Goal: Information Seeking & Learning: Learn about a topic

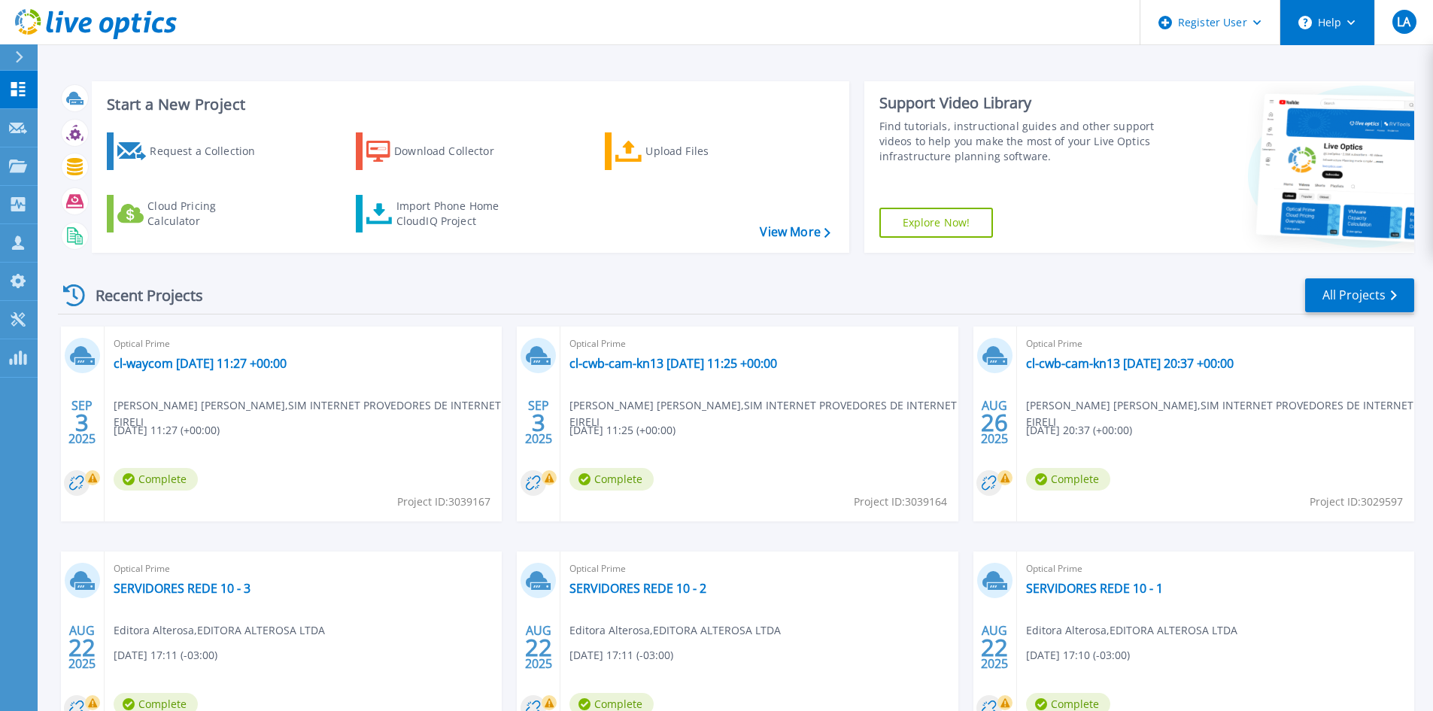
click at [1349, 20] on icon at bounding box center [1351, 22] width 8 height 5
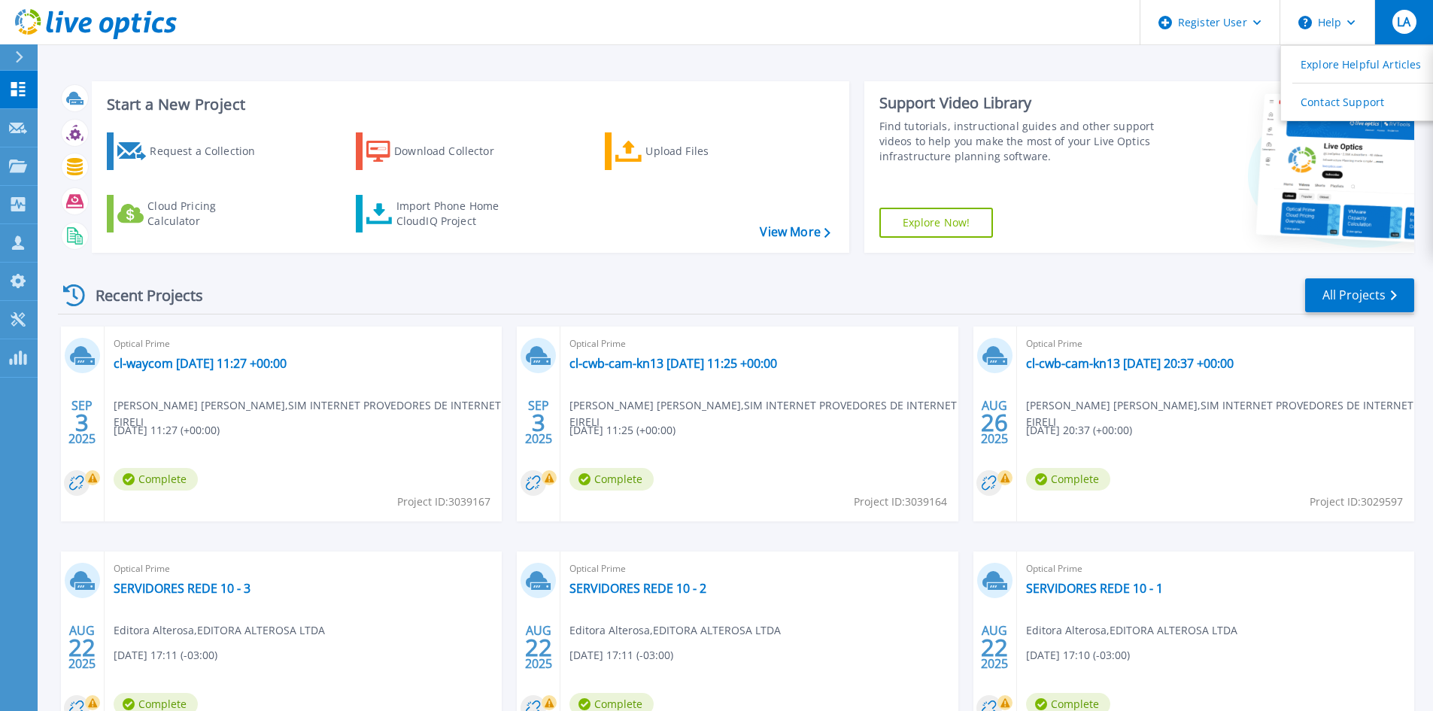
click at [1410, 21] on span "LA" at bounding box center [1404, 22] width 14 height 12
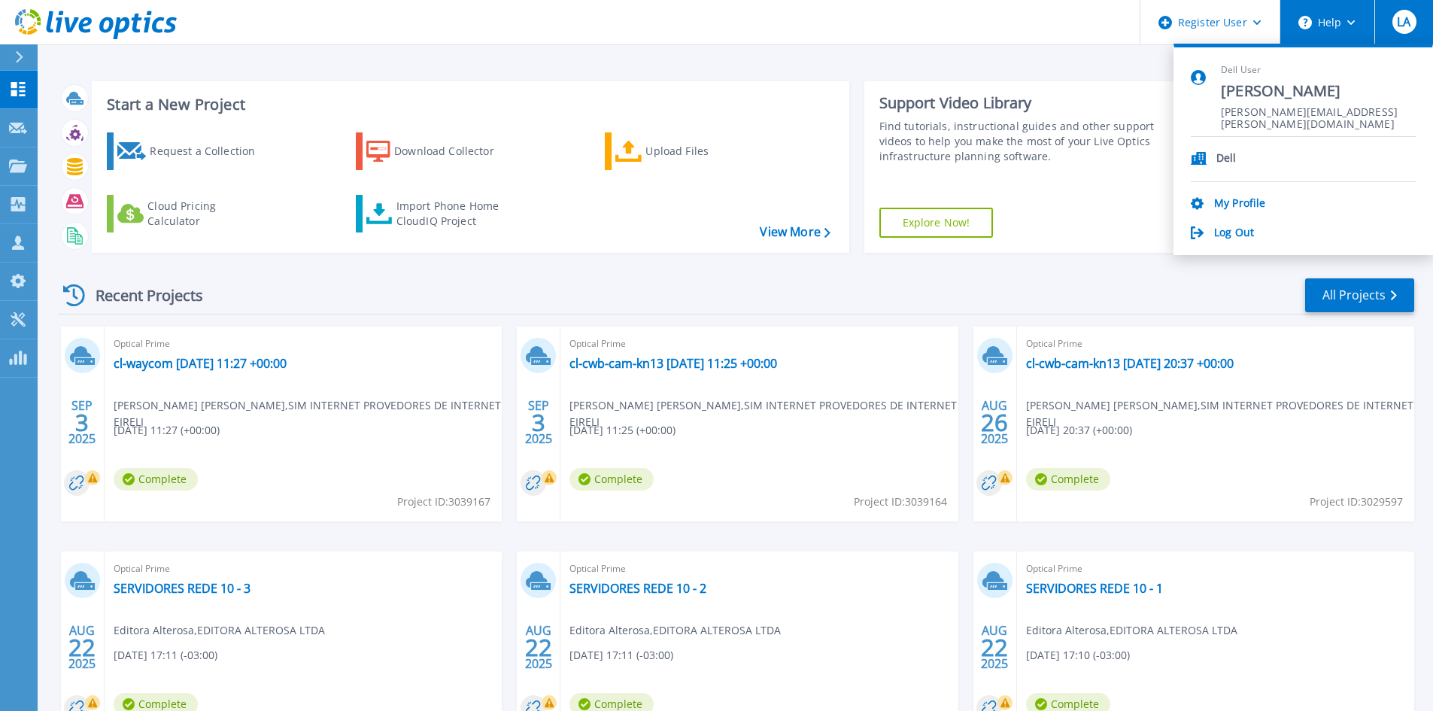
click at [1347, 24] on icon at bounding box center [1351, 22] width 8 height 5
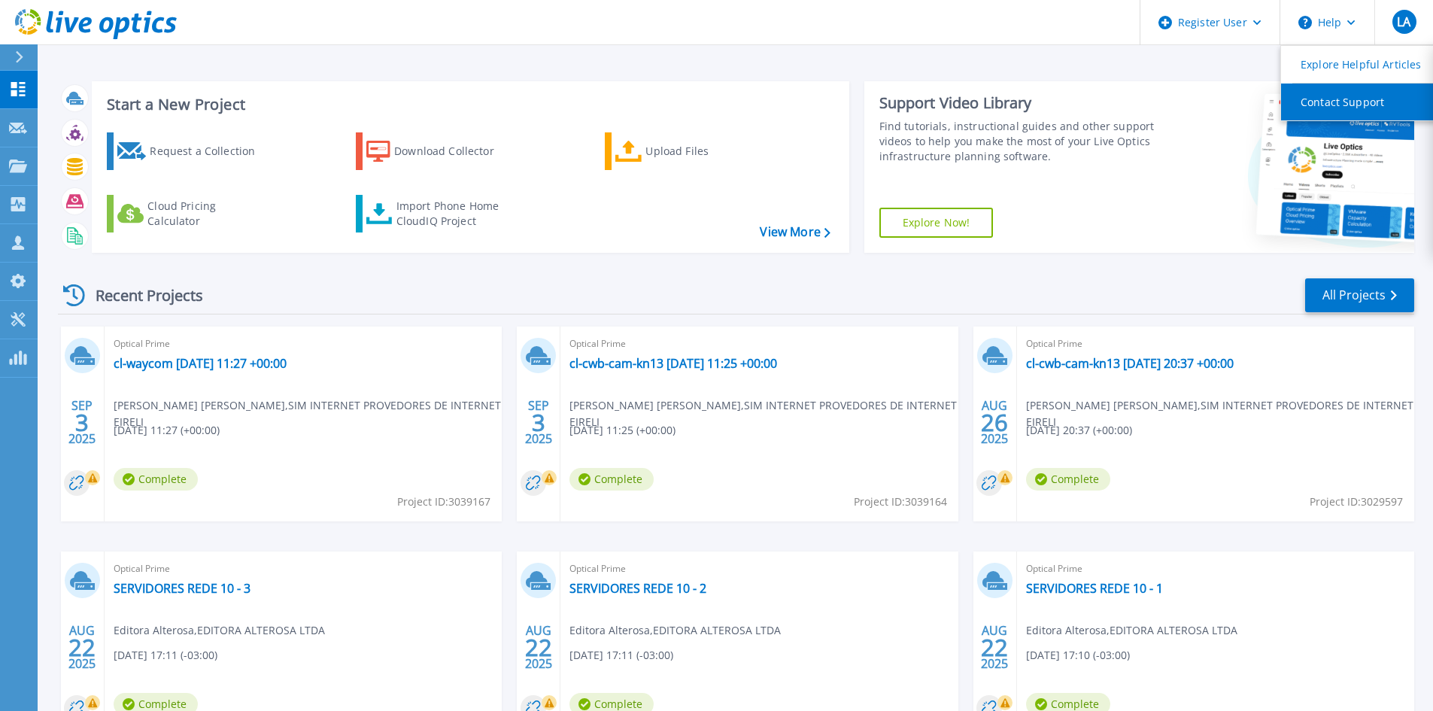
click at [1353, 108] on link "Contact Support" at bounding box center [1365, 101] width 168 height 37
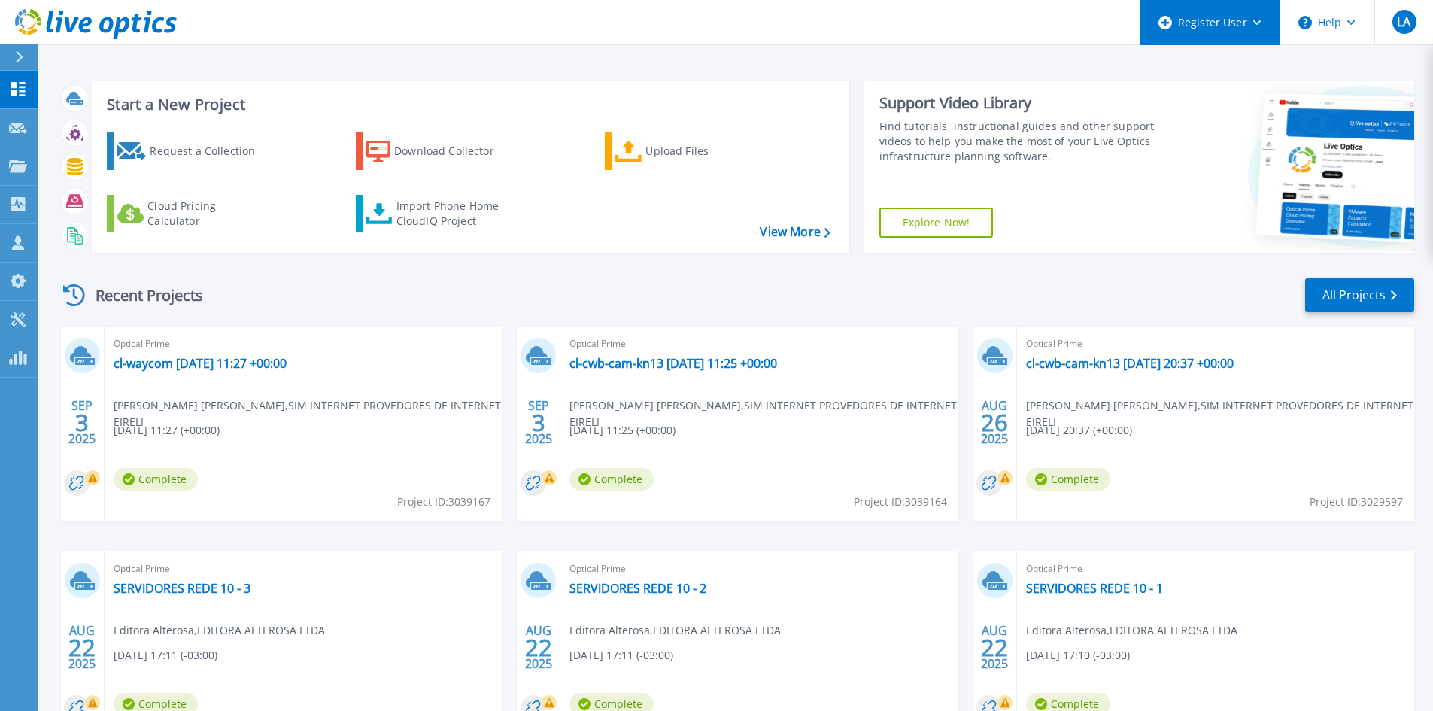
click at [1251, 20] on div "Register User" at bounding box center [1209, 22] width 139 height 45
click at [1260, 23] on icon at bounding box center [1257, 22] width 8 height 5
click at [1341, 20] on button "Help" at bounding box center [1327, 22] width 94 height 45
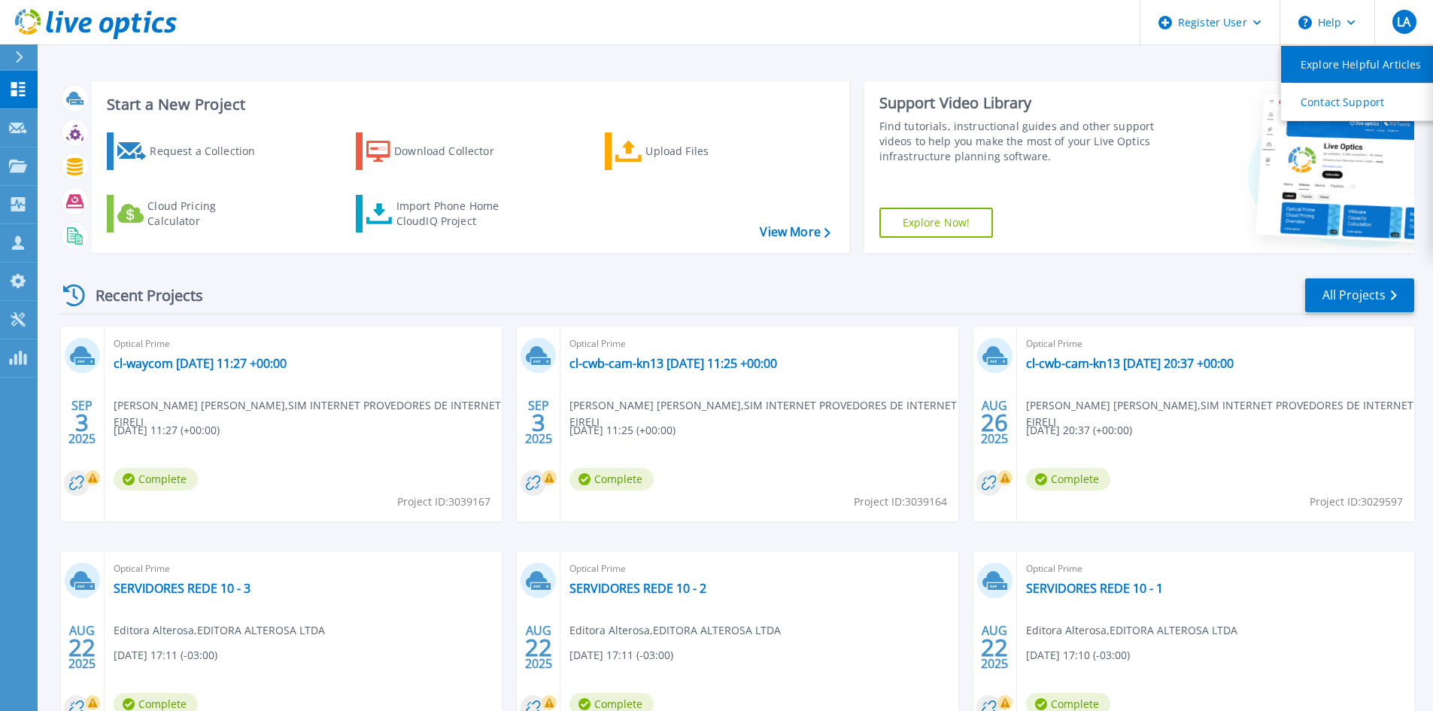
click at [1334, 60] on link "Explore Helpful Articles" at bounding box center [1365, 64] width 168 height 37
click at [14, 59] on div at bounding box center [26, 57] width 24 height 26
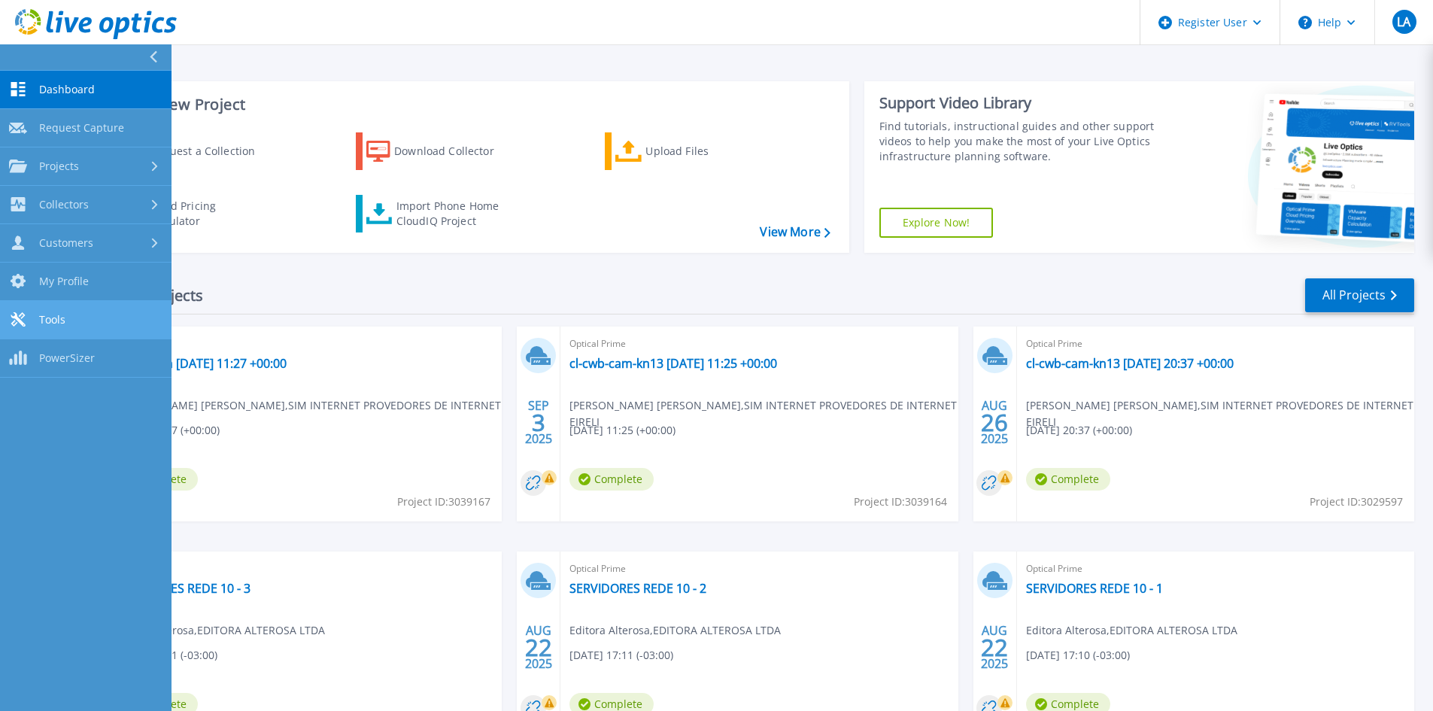
click at [66, 309] on link "Tools Tools" at bounding box center [85, 320] width 171 height 38
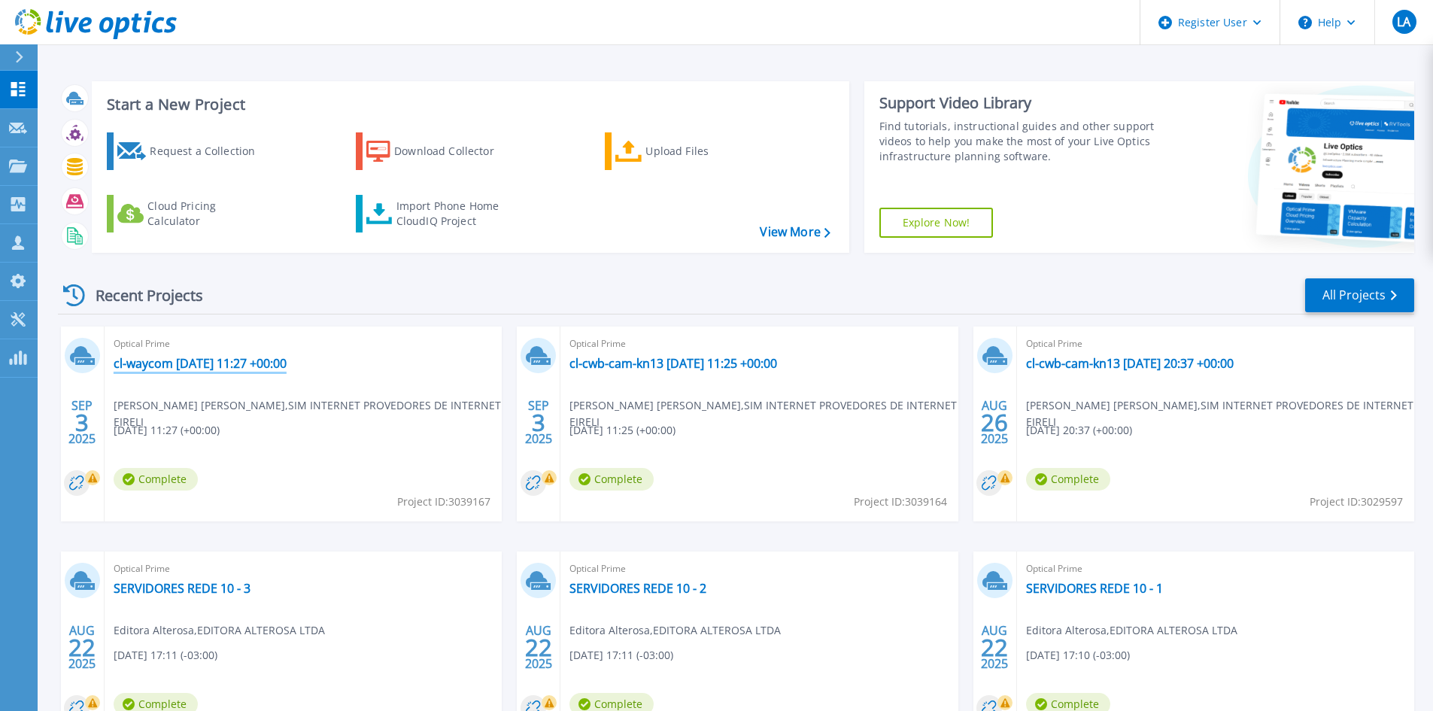
click at [170, 363] on link "cl-waycom [DATE] 11:27 +00:00" at bounding box center [200, 363] width 173 height 15
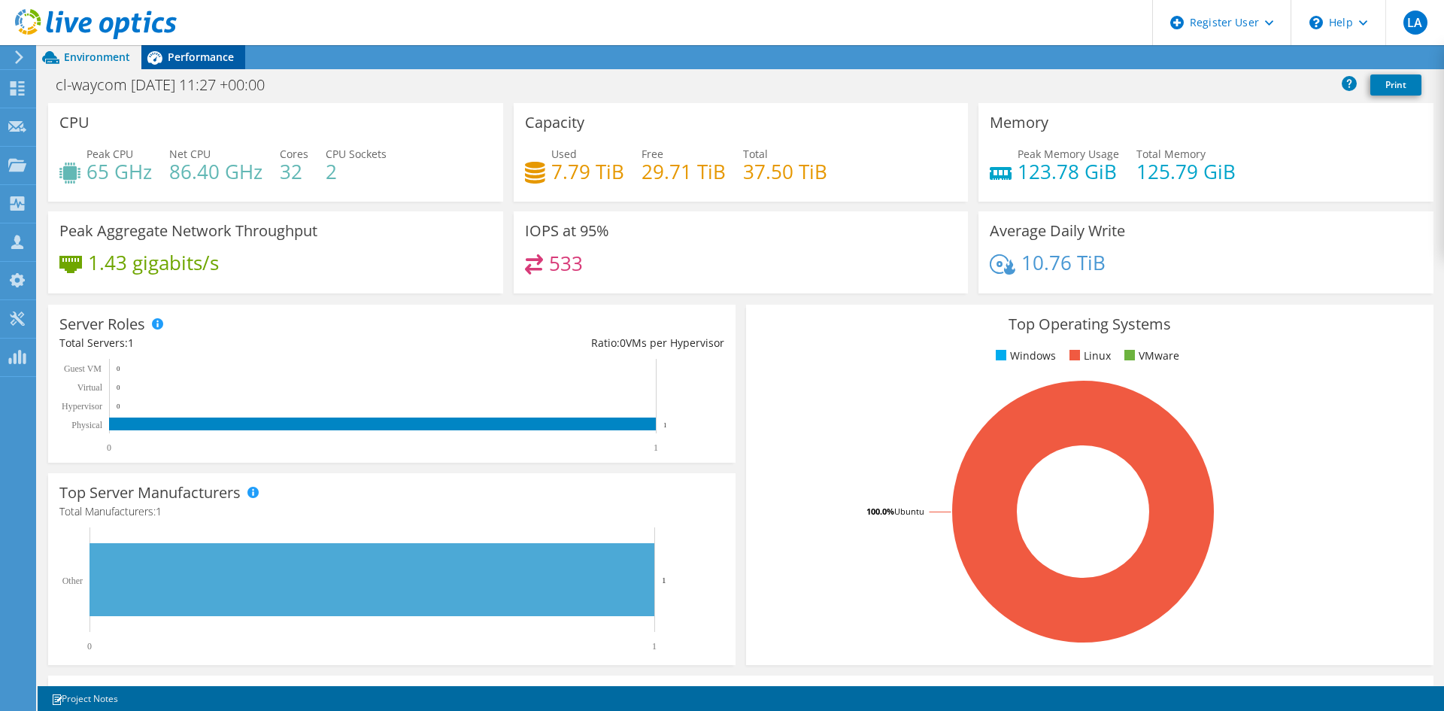
click at [214, 51] on span "Performance" at bounding box center [201, 57] width 66 height 14
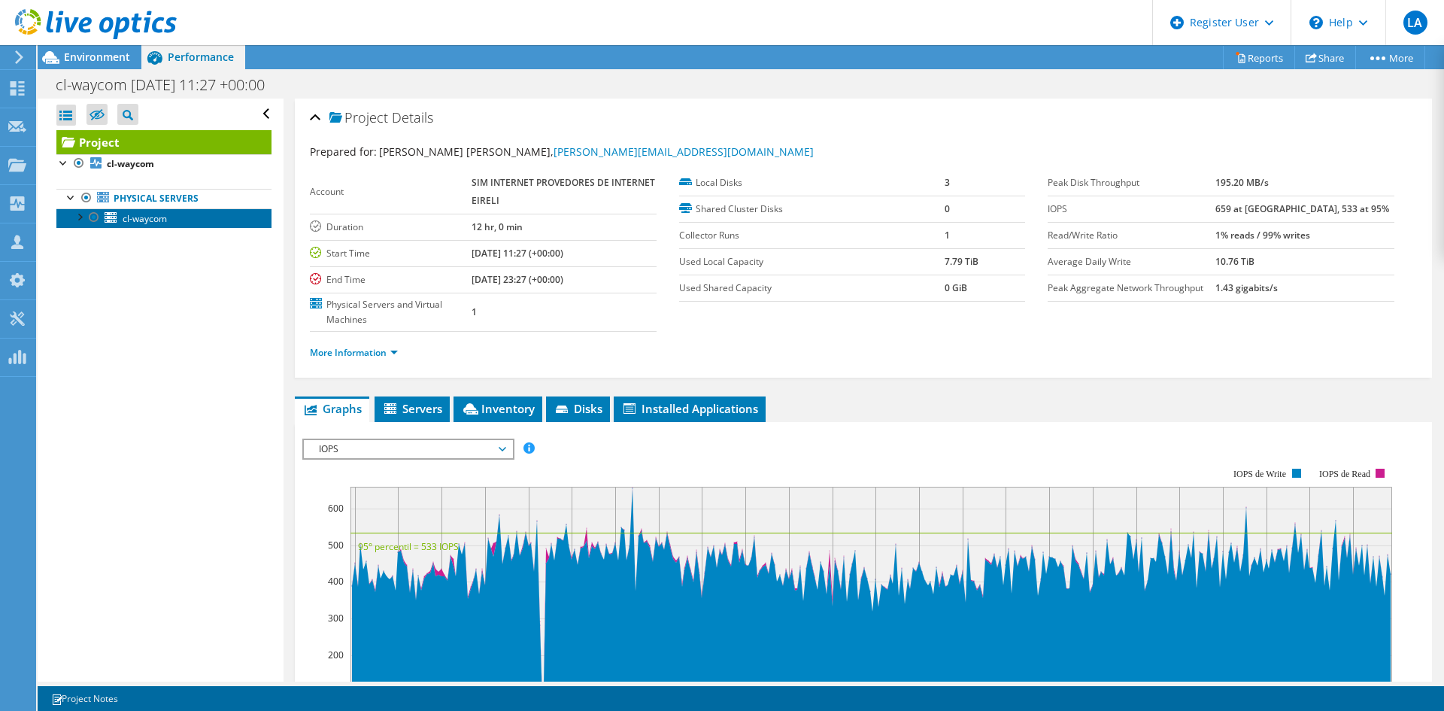
click at [145, 218] on span "cl-waycom" at bounding box center [145, 218] width 44 height 13
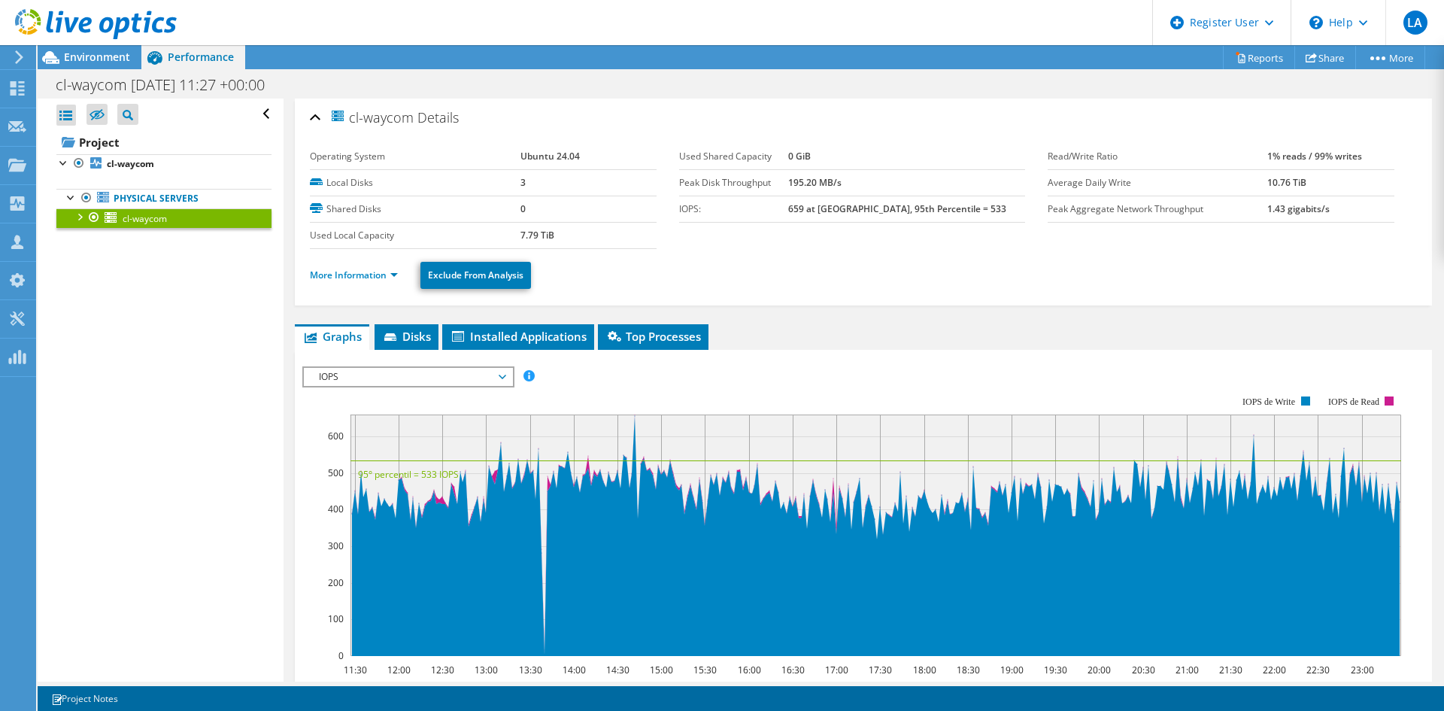
click at [393, 362] on div "IOPS Disk Throughput IO Size Latency Queue Depth CPU Percentage Memory Page Fau…" at bounding box center [863, 619] width 1122 height 521
click at [387, 380] on span "IOPS" at bounding box center [407, 377] width 193 height 18
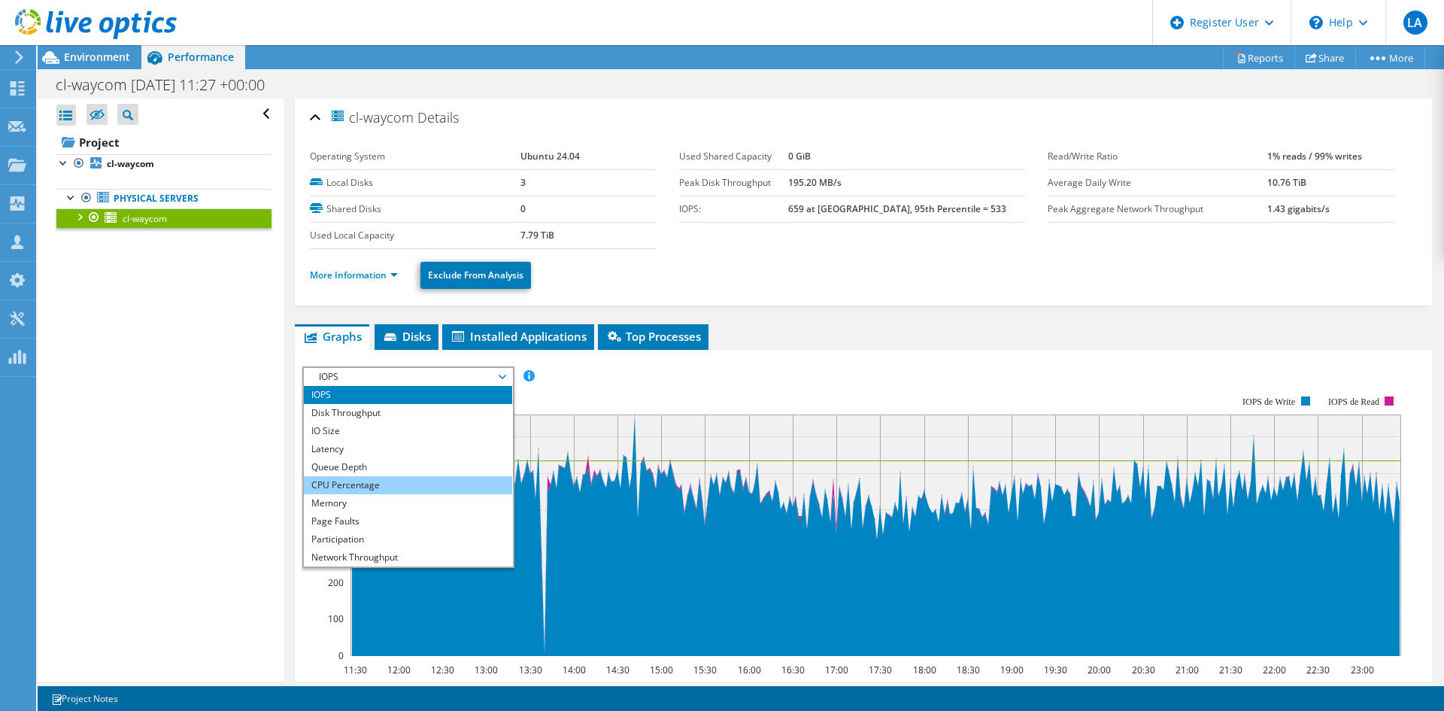
click at [386, 480] on li "CPU Percentage" at bounding box center [408, 485] width 208 height 18
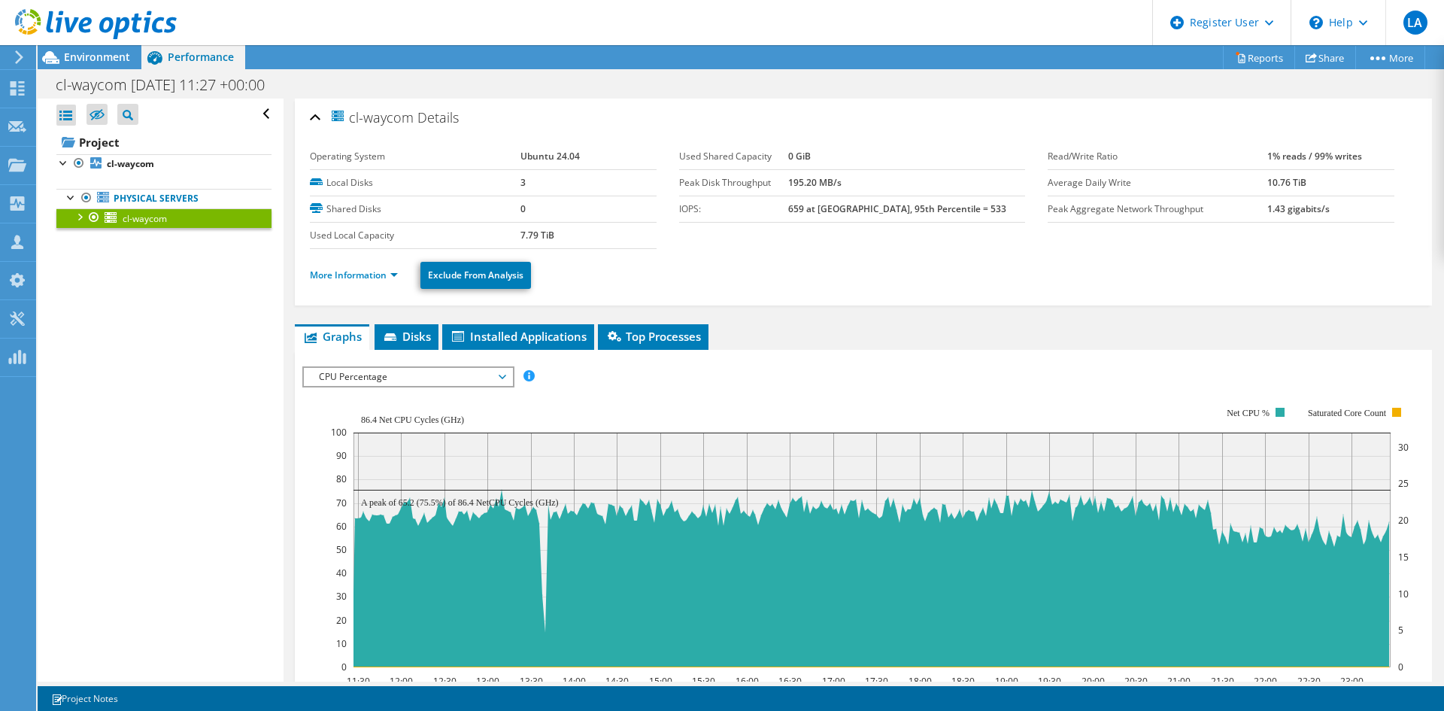
click at [958, 312] on div "cl-waycom Details Operating System Ubuntu 24.04 Local Disks 3 Shared Disks 0 Us…" at bounding box center [864, 547] width 1160 height 897
click at [1337, 32] on div "\n Help" at bounding box center [1338, 22] width 95 height 45
click at [1353, 56] on link "Explore Helpful Articles" at bounding box center [1375, 64] width 168 height 37
